Goal: Obtain resource: Download file/media

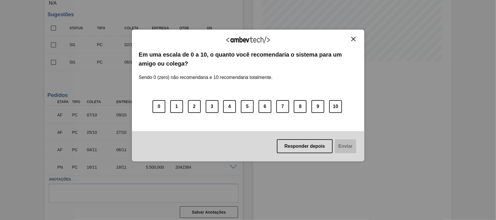
click at [353, 41] on img "Close" at bounding box center [353, 39] width 4 height 4
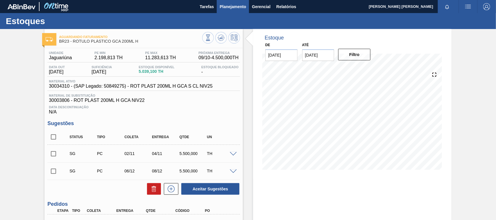
click at [228, 5] on span "Planejamento" at bounding box center [233, 6] width 26 height 7
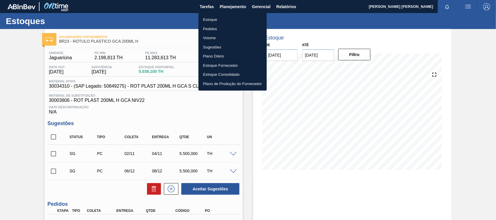
click at [279, 6] on div at bounding box center [248, 110] width 496 height 220
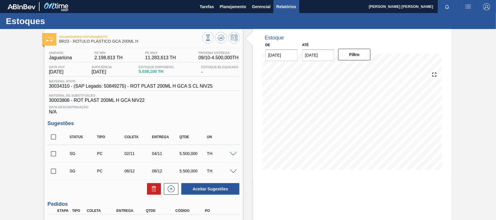
click at [286, 10] on span "Relatórios" at bounding box center [286, 6] width 20 height 7
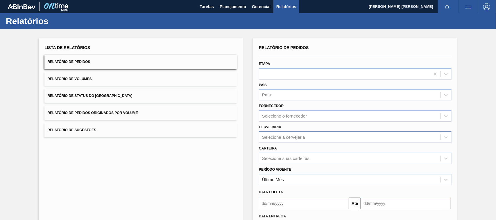
click at [279, 133] on div "Selecione a cervejaria" at bounding box center [349, 137] width 181 height 8
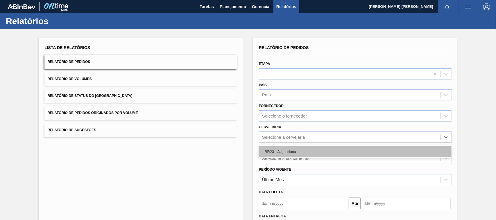
click at [283, 150] on div "BR23 - Jaguariúna" at bounding box center [355, 151] width 193 height 11
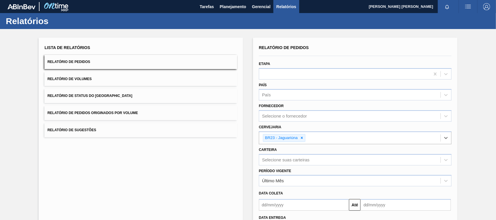
scroll to position [49, 0]
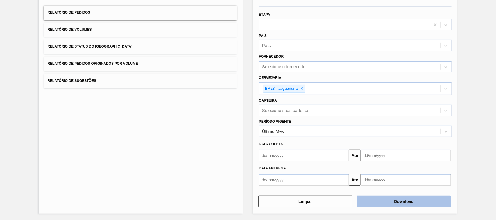
click at [382, 198] on button "Download" at bounding box center [404, 202] width 94 height 12
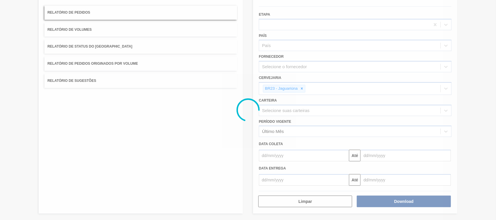
click at [303, 90] on div at bounding box center [248, 110] width 496 height 220
click at [323, 95] on div at bounding box center [248, 110] width 496 height 220
click at [301, 87] on div at bounding box center [248, 110] width 496 height 220
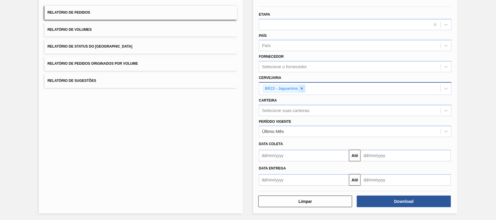
click at [301, 88] on icon at bounding box center [302, 89] width 2 height 2
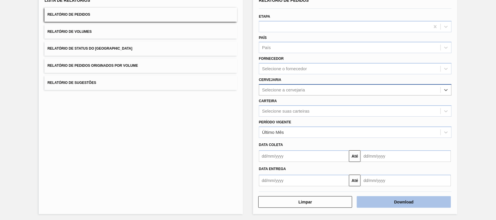
click at [412, 204] on button "Download" at bounding box center [404, 202] width 94 height 12
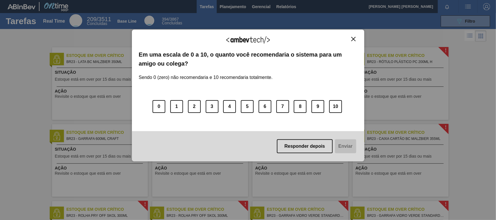
click at [355, 37] on img "Close" at bounding box center [353, 39] width 4 height 4
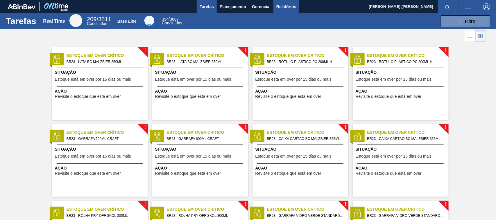
click at [284, 5] on span "Relatórios" at bounding box center [286, 6] width 20 height 7
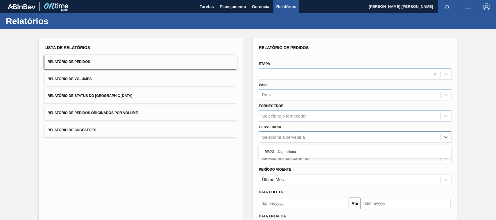
click at [278, 135] on div "Selecione a cervejaria" at bounding box center [283, 137] width 43 height 5
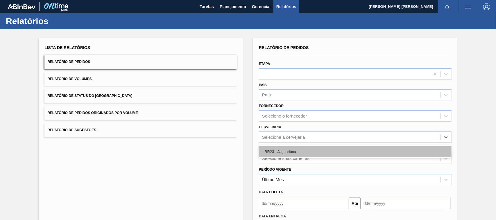
click at [273, 155] on div "BR23 - Jaguariúna" at bounding box center [355, 151] width 193 height 11
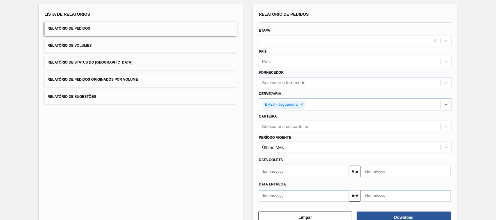
scroll to position [37, 0]
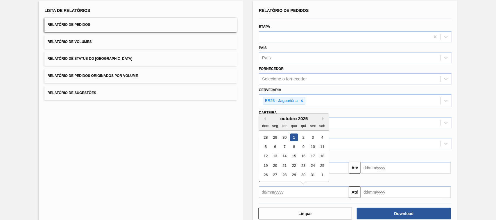
click at [316, 187] on input "text" at bounding box center [304, 193] width 90 height 12
click at [294, 137] on div "1" at bounding box center [294, 138] width 8 height 8
type input "[DATE]"
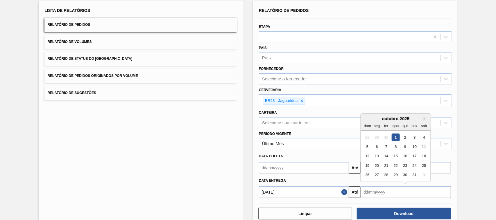
click at [375, 192] on input "text" at bounding box center [406, 193] width 90 height 12
click at [423, 173] on div "1" at bounding box center [424, 175] width 8 height 8
type input "01/11/2025"
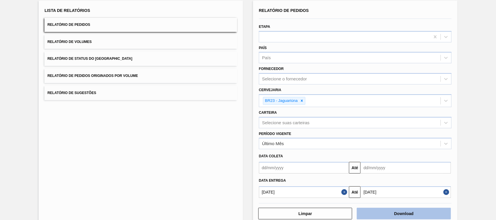
click at [399, 212] on button "Download" at bounding box center [404, 214] width 94 height 12
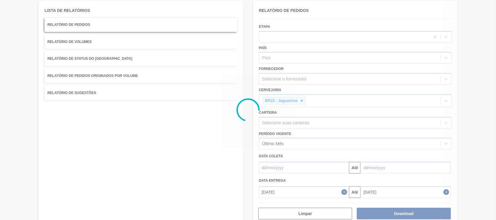
click at [172, 42] on div at bounding box center [248, 110] width 496 height 220
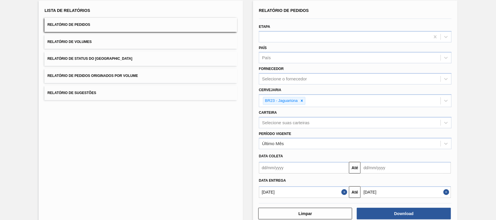
click at [172, 44] on button "Relatório de Volumes" at bounding box center [140, 42] width 193 height 14
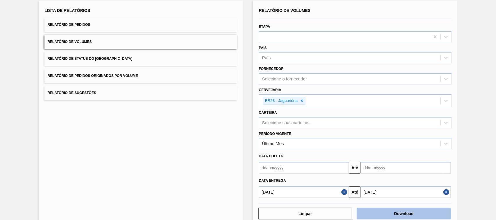
click at [403, 214] on button "Download" at bounding box center [404, 214] width 94 height 12
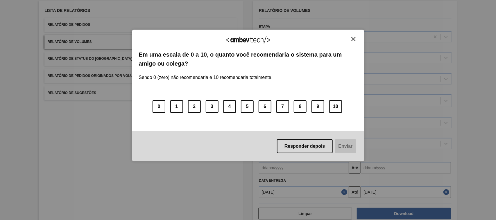
click at [354, 34] on div "Agradecemos seu feedback! Em uma escala de 0 a 10, o quanto você recomendaria o…" at bounding box center [248, 96] width 233 height 132
click at [354, 37] on button "Close" at bounding box center [354, 39] width 8 height 5
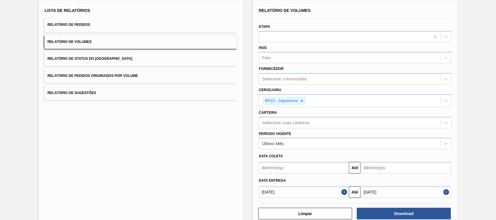
scroll to position [0, 0]
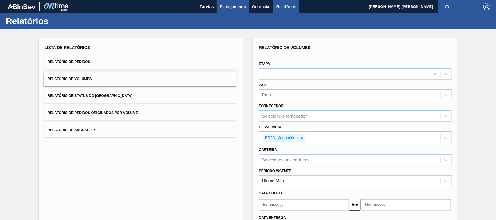
click at [227, 7] on span "Planejamento" at bounding box center [233, 6] width 26 height 7
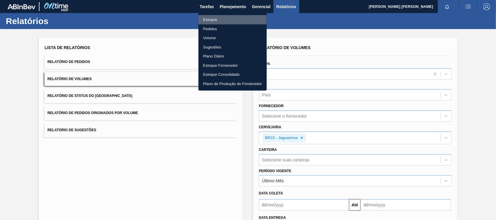
click at [228, 20] on li "Estoque" at bounding box center [233, 19] width 68 height 9
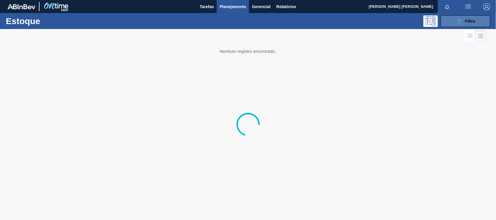
click at [467, 17] on button "089F7B8B-B2A5-4AFE-B5C0-19BA573D28AC Filtro" at bounding box center [465, 21] width 49 height 12
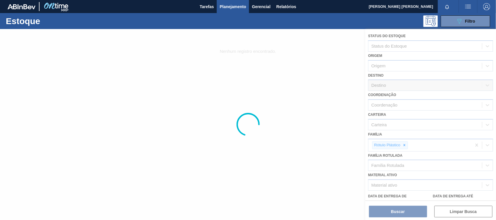
click at [405, 145] on div at bounding box center [248, 124] width 496 height 191
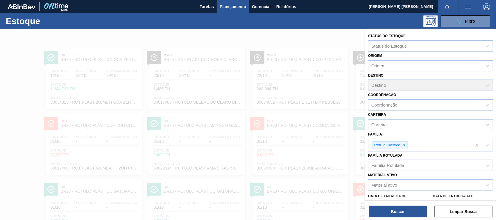
click at [342, 140] on div at bounding box center [248, 139] width 496 height 220
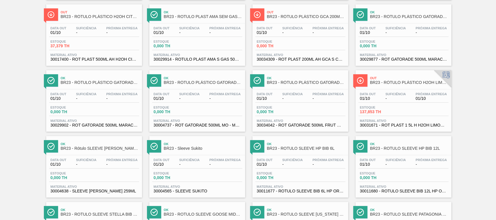
scroll to position [36, 0]
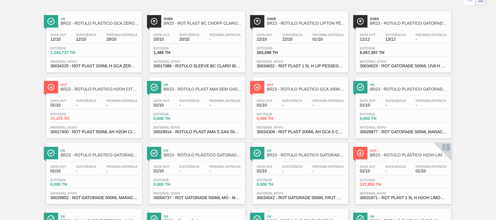
click at [117, 41] on span "29/10" at bounding box center [121, 39] width 31 height 4
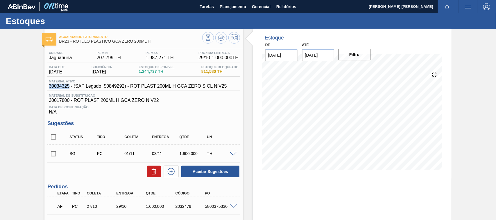
drag, startPoint x: 69, startPoint y: 89, endPoint x: 47, endPoint y: 89, distance: 21.5
click at [47, 89] on div "Material ativo 30034325 - (SAP Legado: 50849292) - ROT PLAST 200ML H GCA ZERO S…" at bounding box center [137, 84] width 181 height 9
copy span "30034325"
